Goal: Navigation & Orientation: Find specific page/section

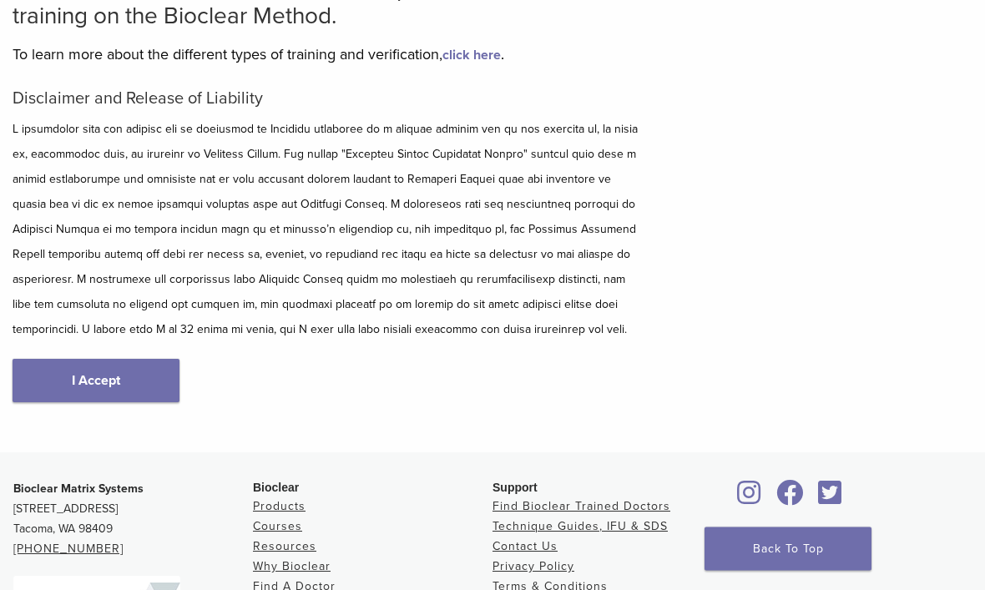
scroll to position [153, 0]
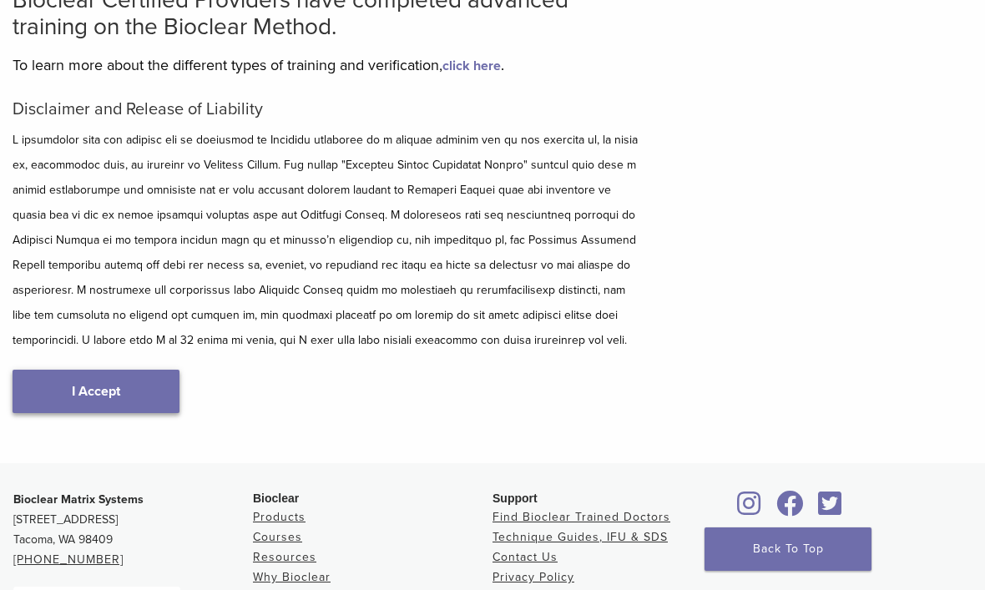
click at [153, 383] on link "I Accept" at bounding box center [96, 391] width 167 height 43
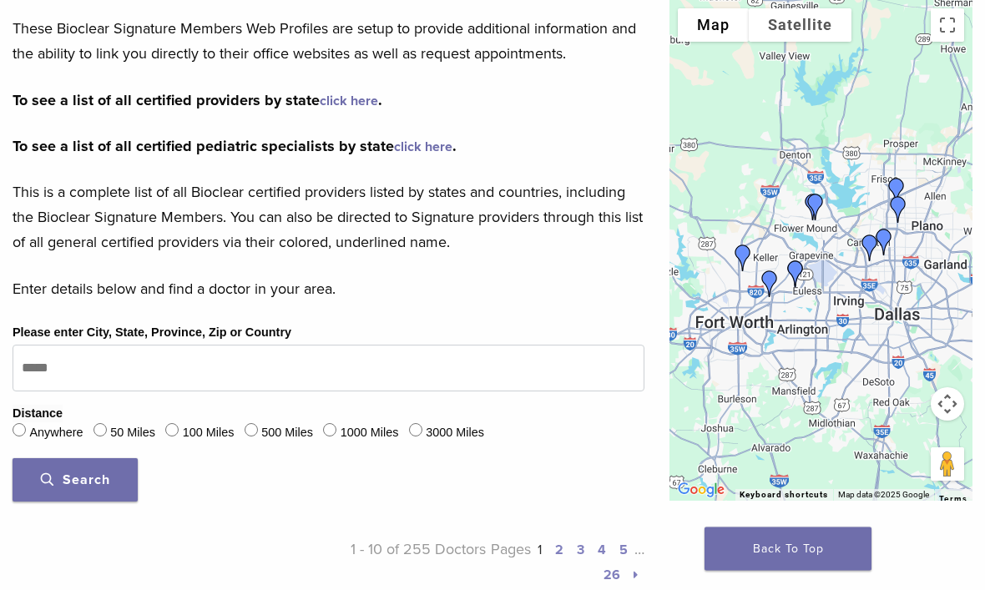
scroll to position [320, 0]
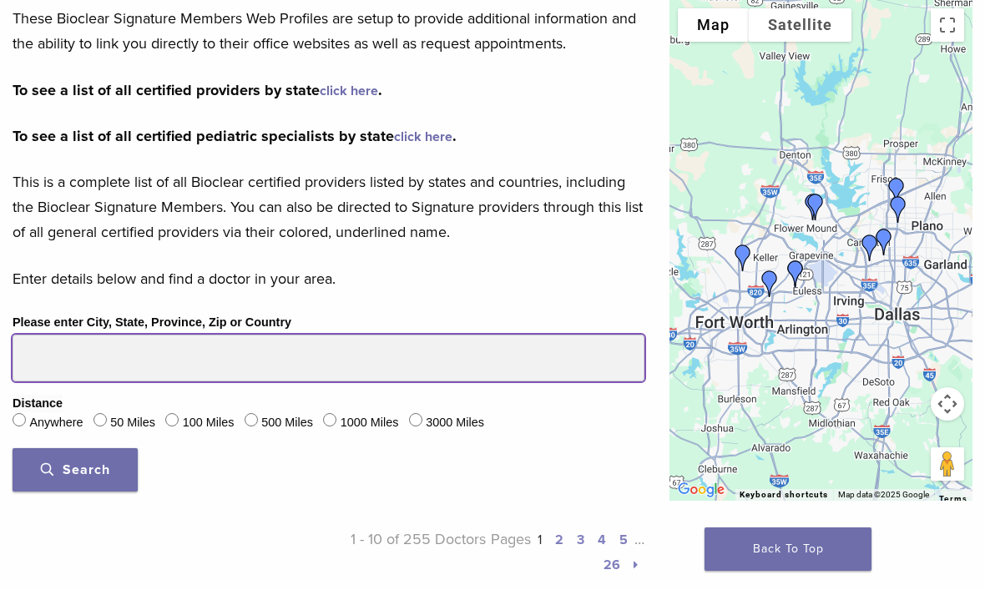
click at [53, 356] on input "Please enter City, State, Province, Zip or Country" at bounding box center [329, 358] width 632 height 47
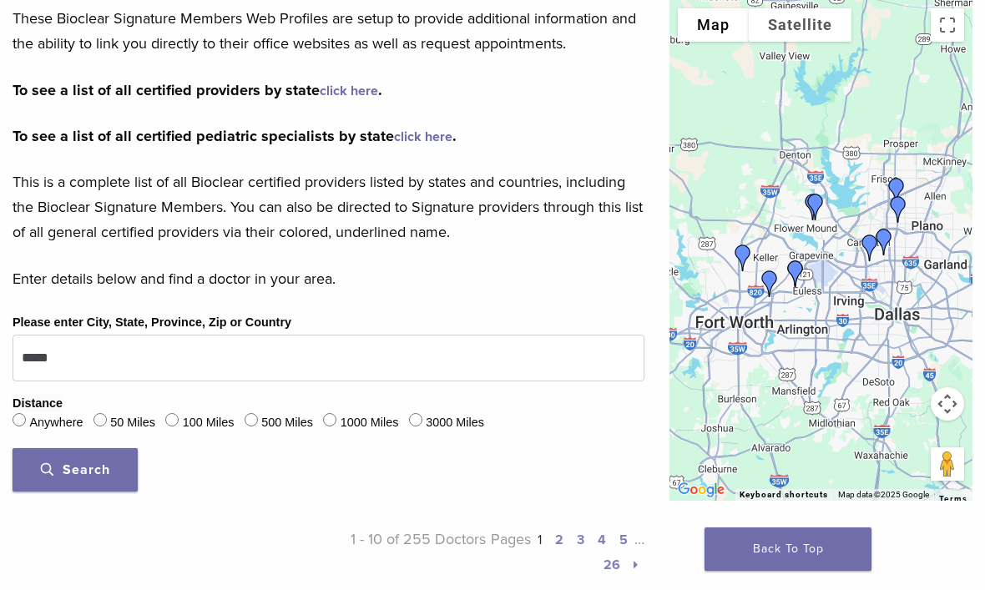
click at [86, 464] on span "Search" at bounding box center [75, 470] width 69 height 17
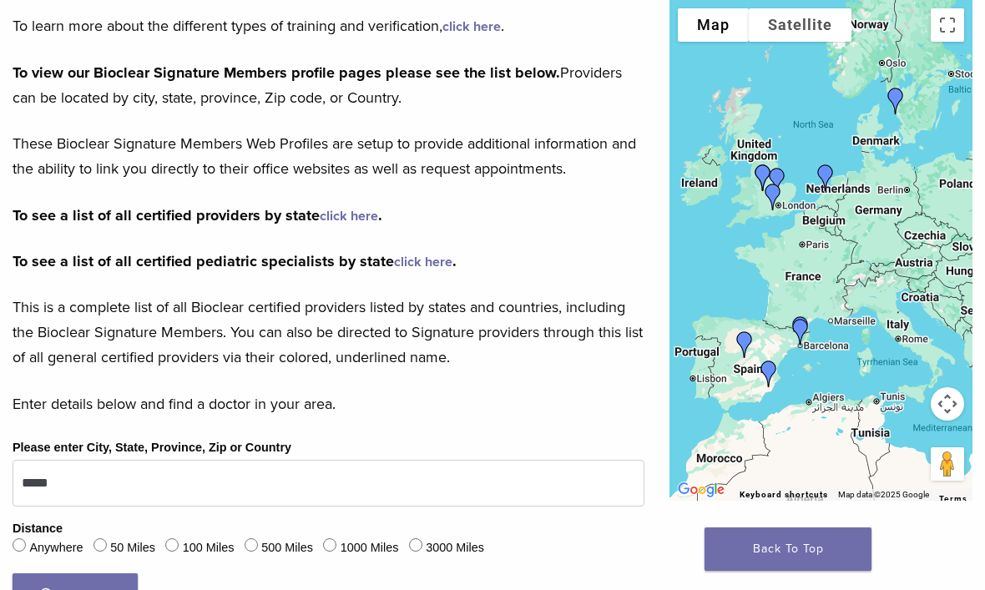
scroll to position [204, 0]
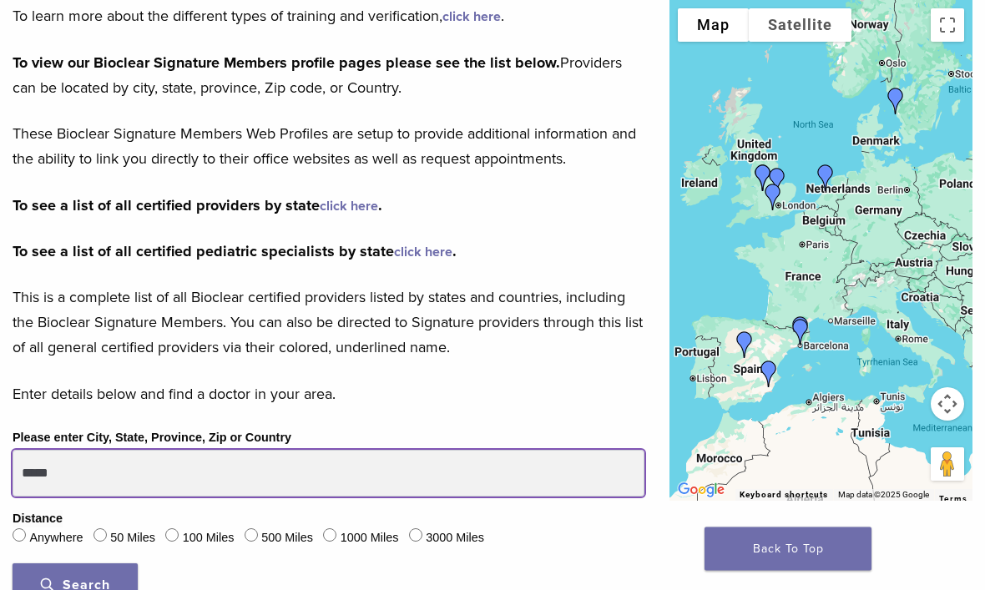
click at [96, 474] on input "*****" at bounding box center [329, 474] width 632 height 47
type input "*"
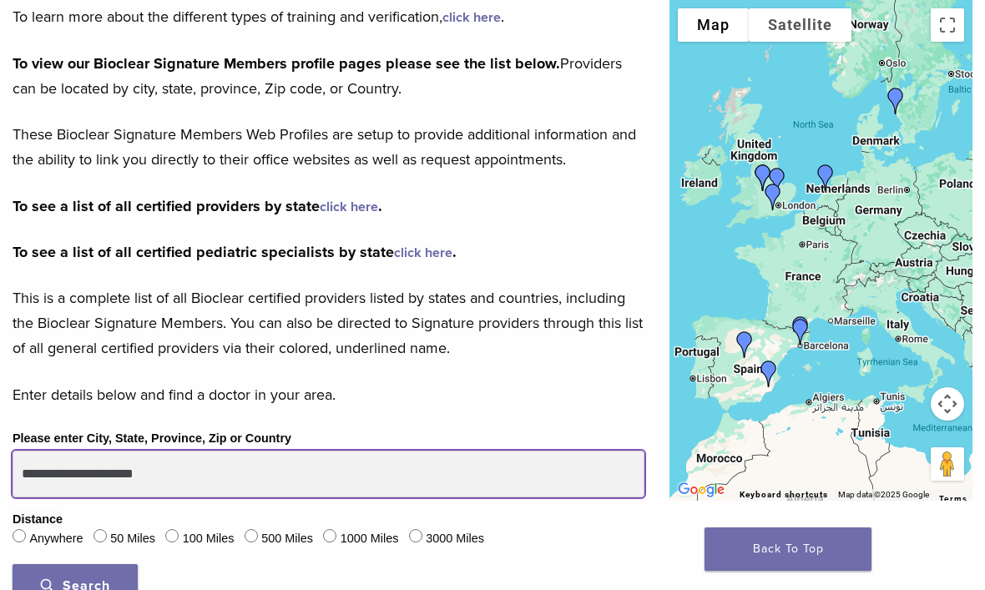
type input "**********"
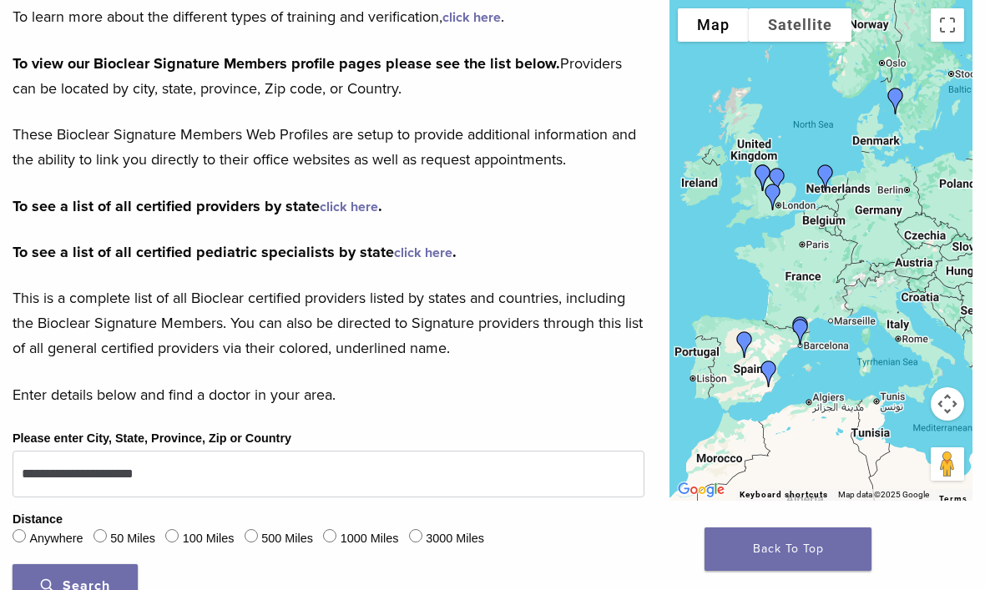
click at [97, 583] on span "Search" at bounding box center [75, 586] width 69 height 17
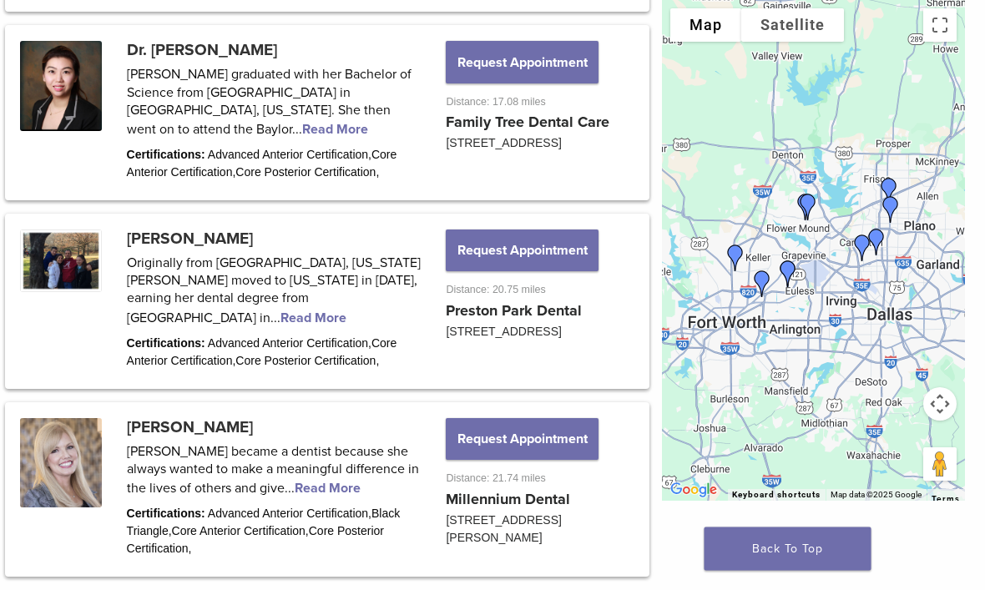
scroll to position [2212, 7]
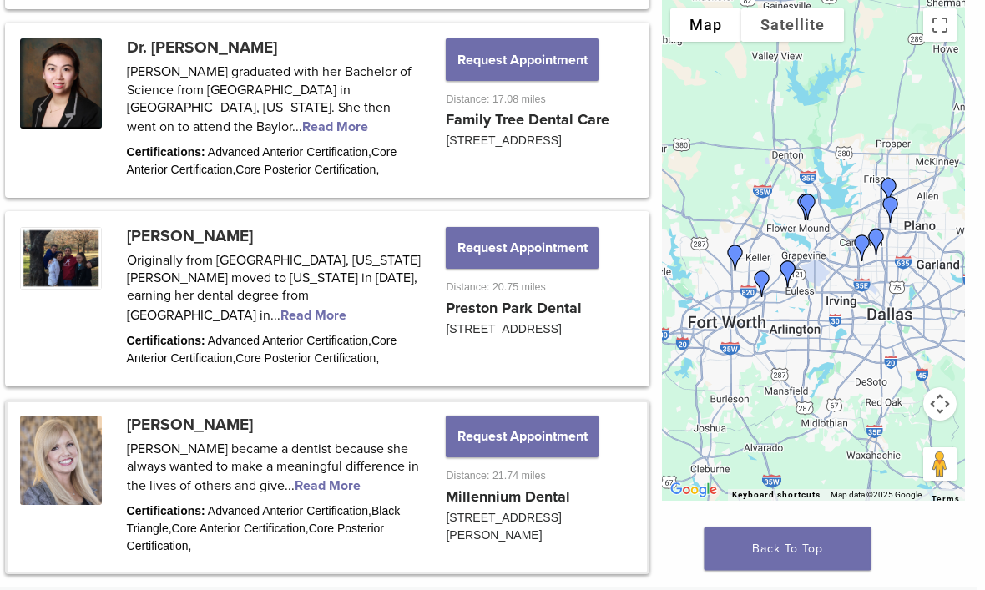
click at [337, 452] on link at bounding box center [327, 487] width 639 height 169
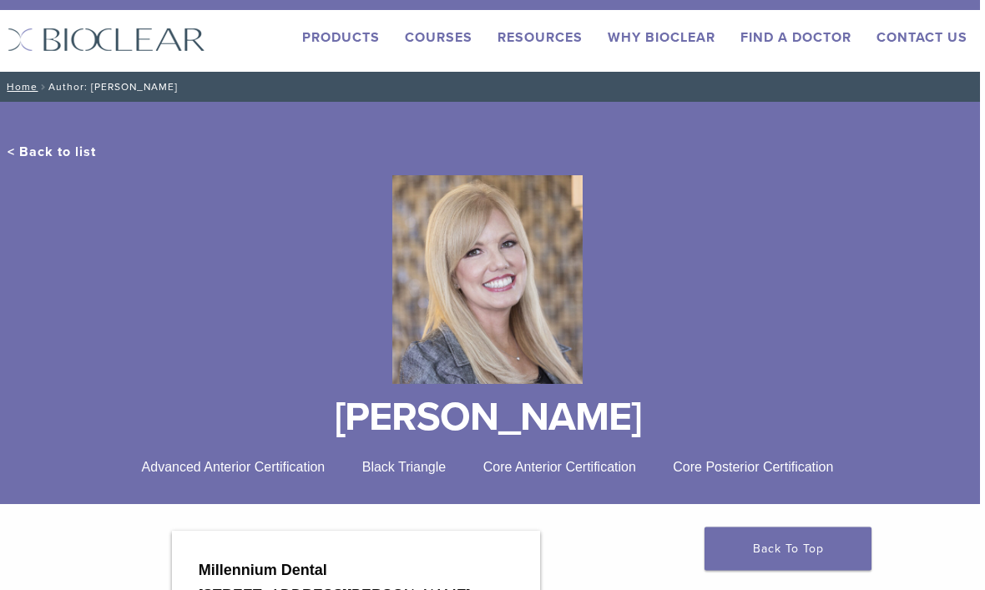
scroll to position [0, 5]
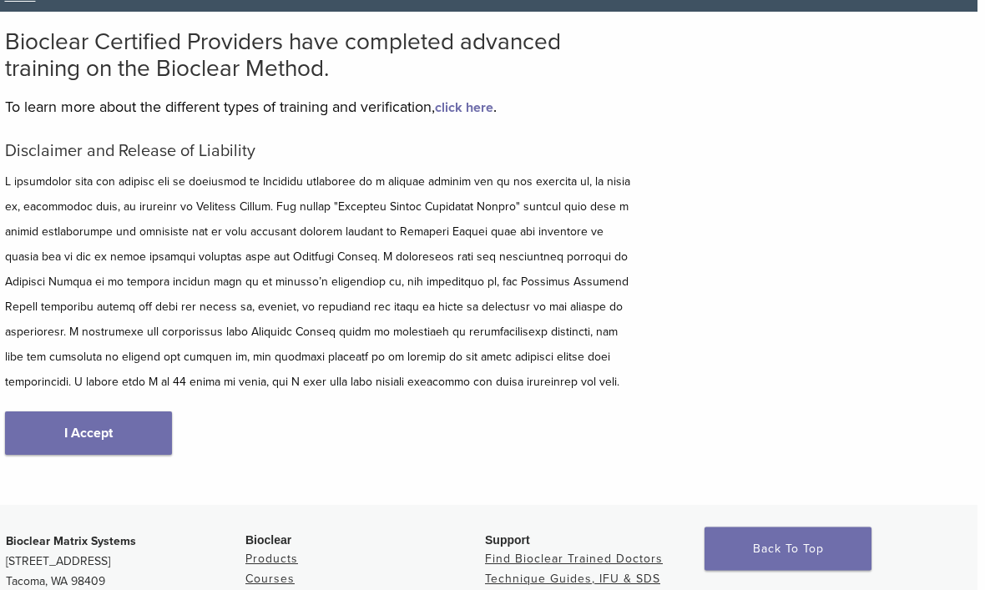
scroll to position [114, 8]
click at [153, 441] on link "I Accept" at bounding box center [88, 432] width 167 height 43
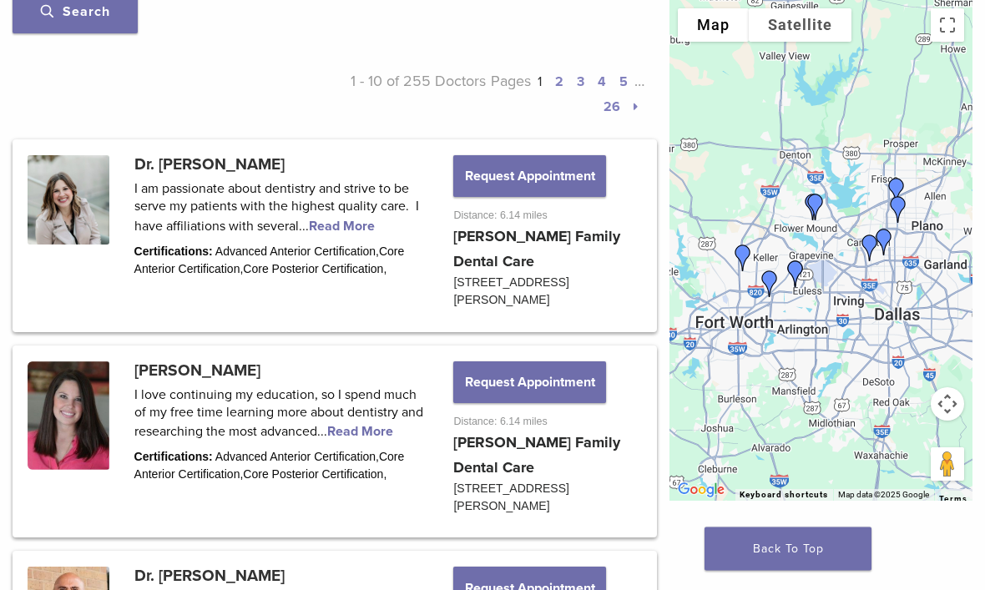
scroll to position [800, 0]
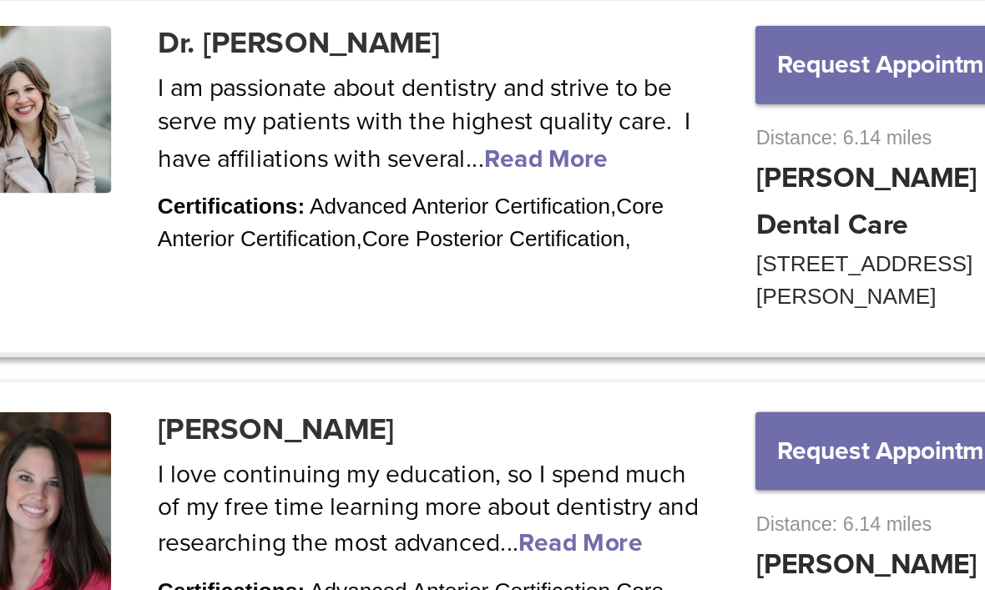
click at [326, 119] on link at bounding box center [334, 213] width 639 height 188
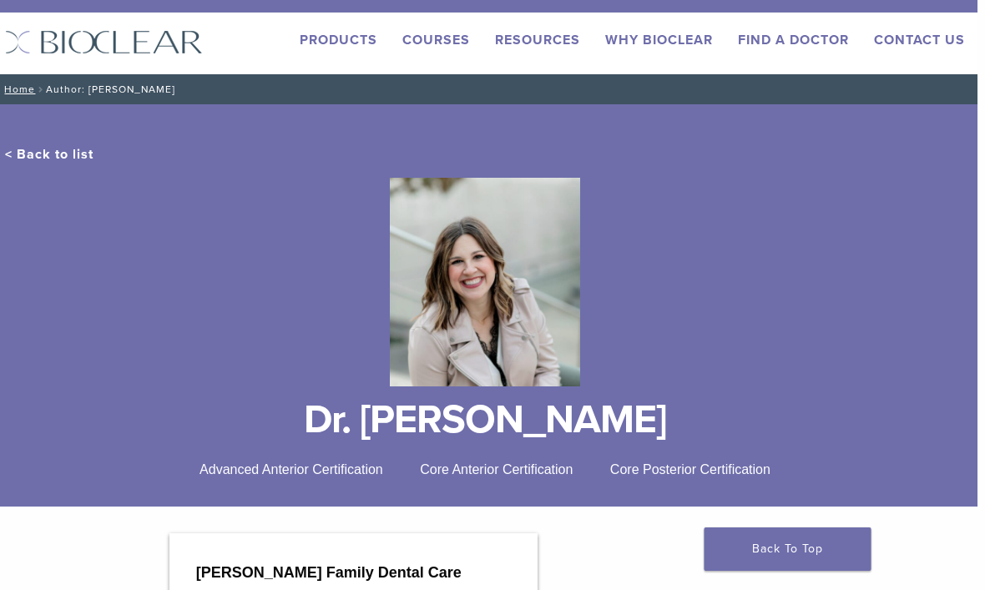
scroll to position [0, 7]
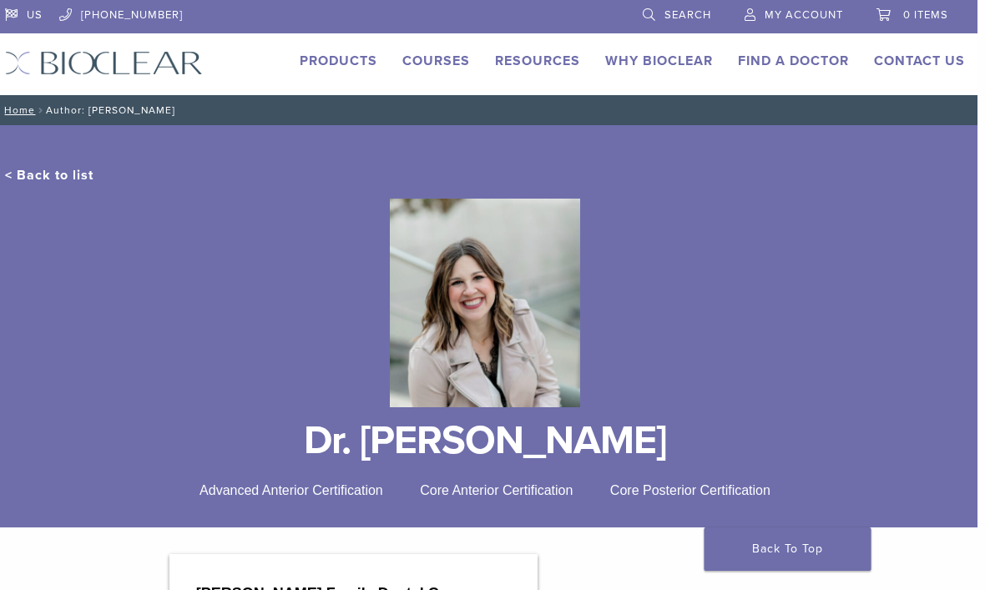
click at [477, 444] on h1 "Dr. [PERSON_NAME]" at bounding box center [486, 441] width 960 height 40
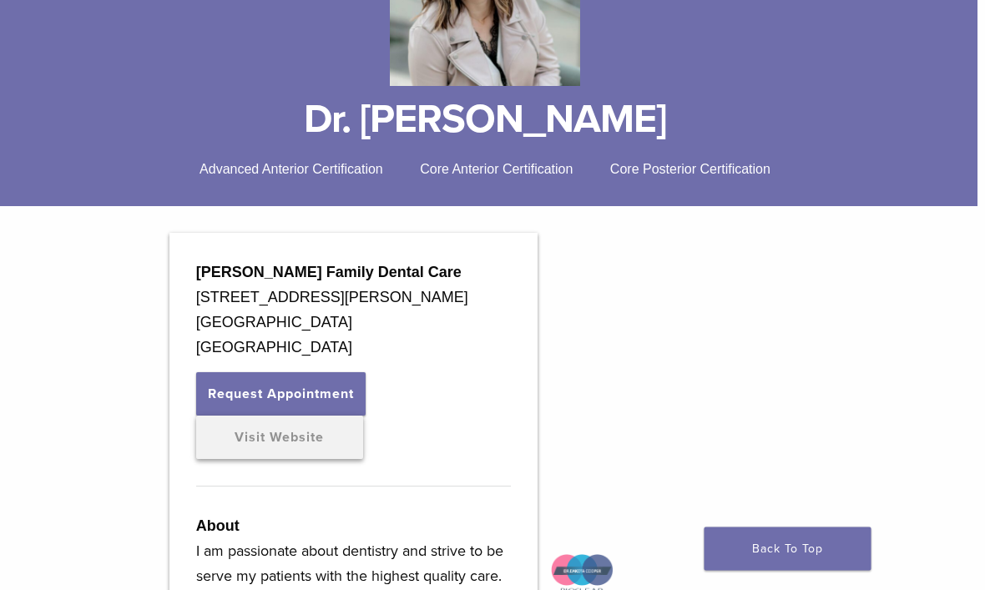
scroll to position [321, 8]
click at [338, 457] on link "Visit Website" at bounding box center [279, 437] width 167 height 43
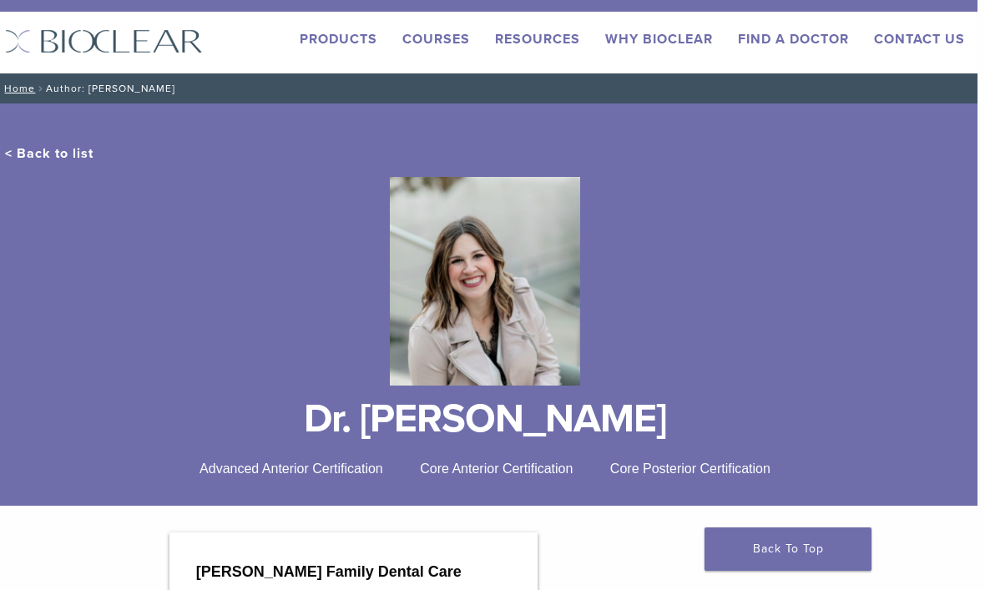
scroll to position [0, 8]
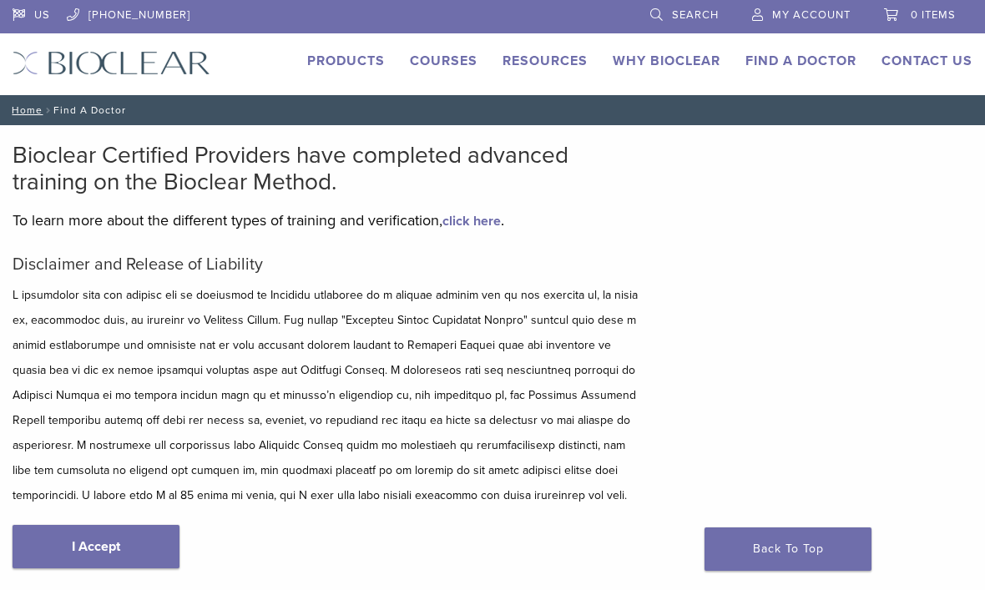
scroll to position [701, 50]
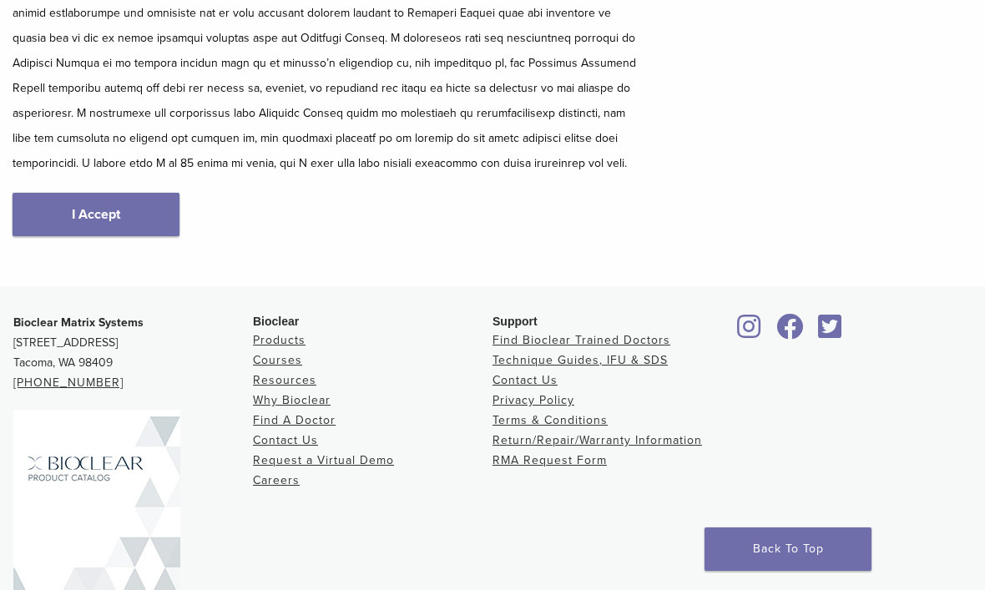
scroll to position [243, 0]
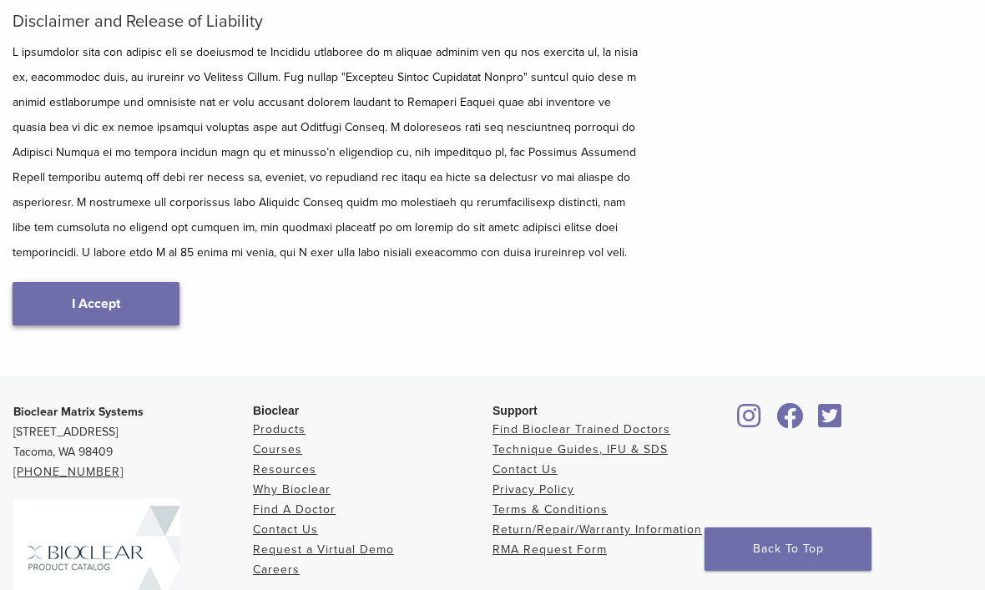
click at [127, 289] on link "I Accept" at bounding box center [96, 303] width 167 height 43
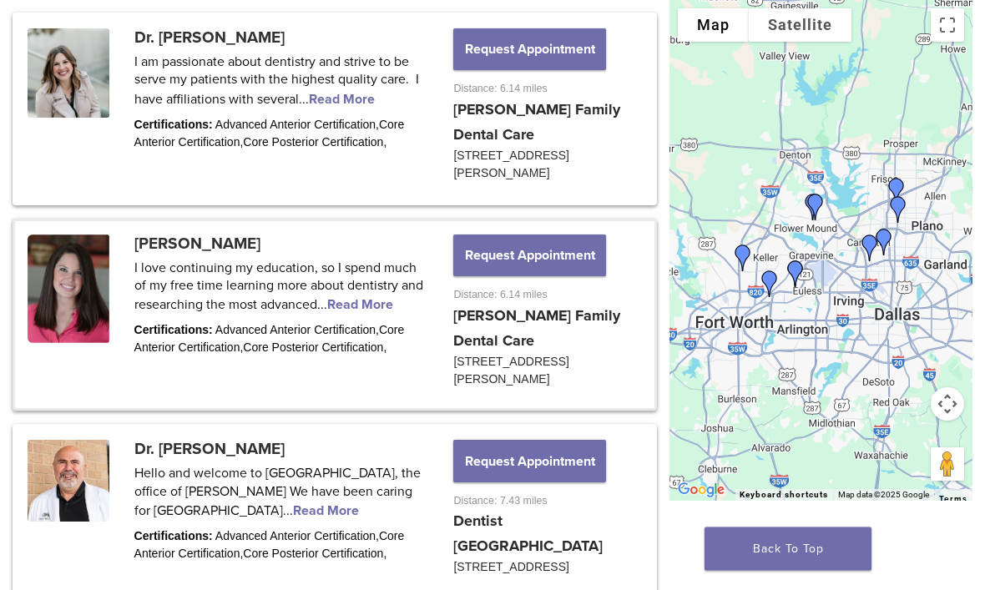
scroll to position [905, 0]
click at [230, 229] on link at bounding box center [334, 315] width 639 height 188
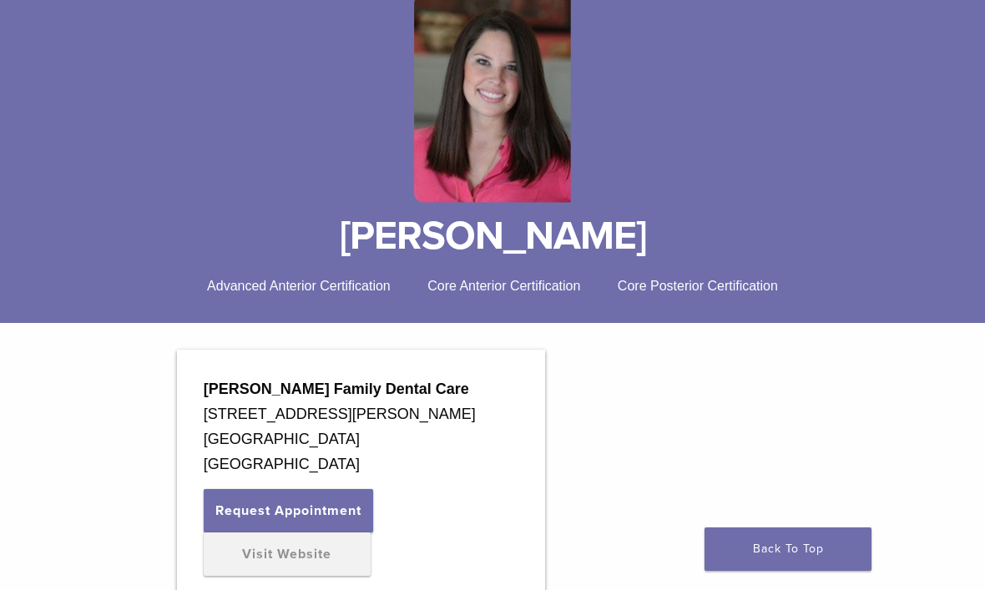
scroll to position [315, 0]
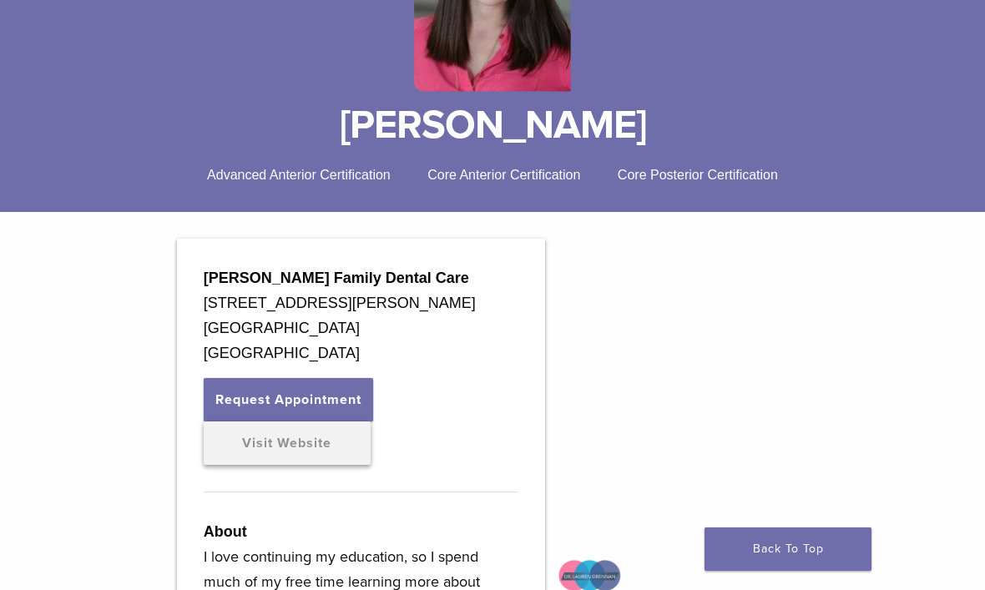
click at [331, 448] on link "Visit Website" at bounding box center [287, 442] width 167 height 43
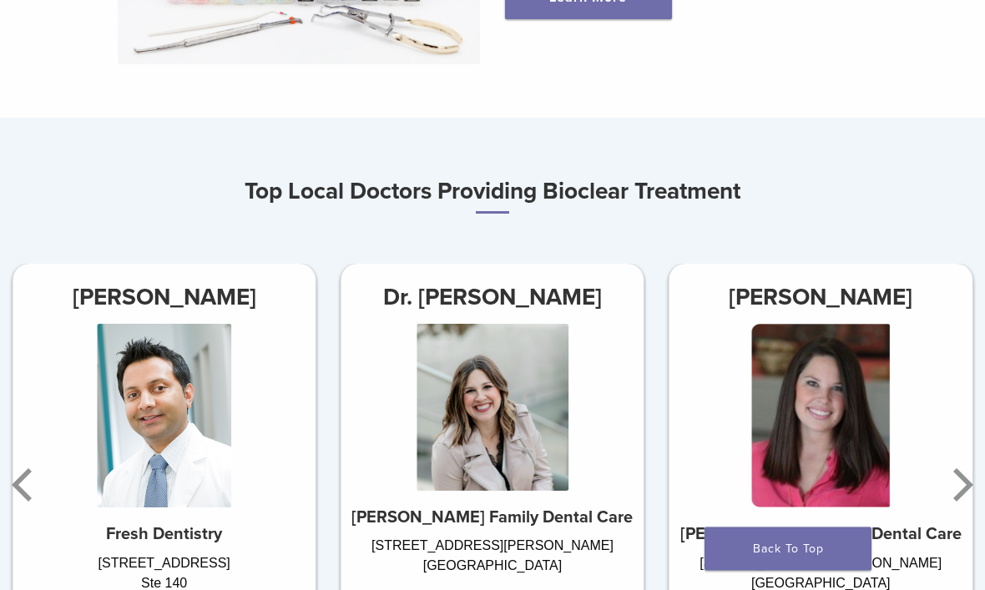
scroll to position [834, 0]
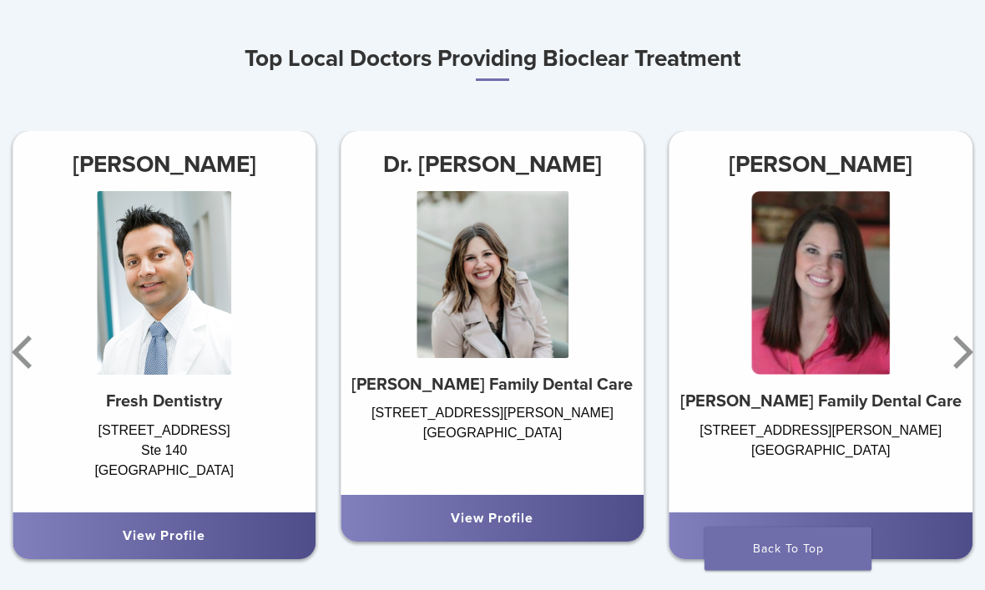
click at [832, 528] on link "View Profile" at bounding box center [821, 536] width 83 height 17
